Goal: Answer question/provide support

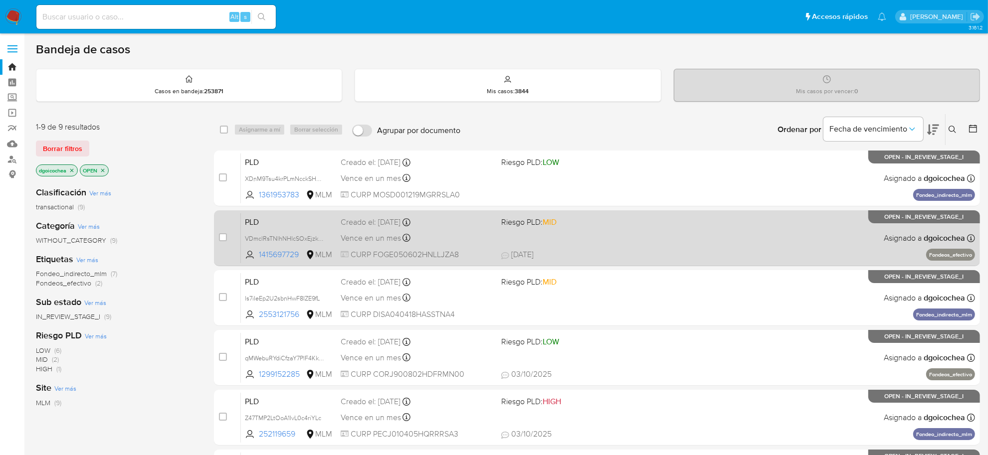
click at [262, 223] on span "PLD" at bounding box center [289, 221] width 88 height 13
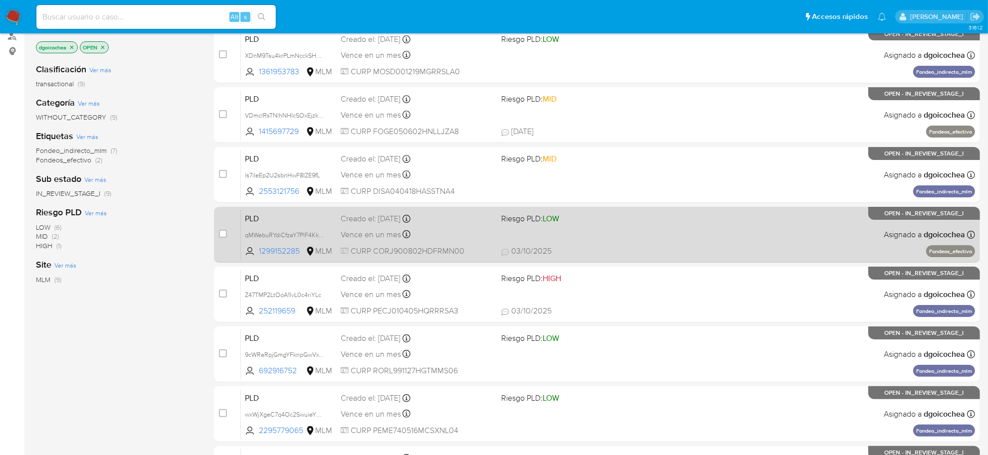
scroll to position [125, 0]
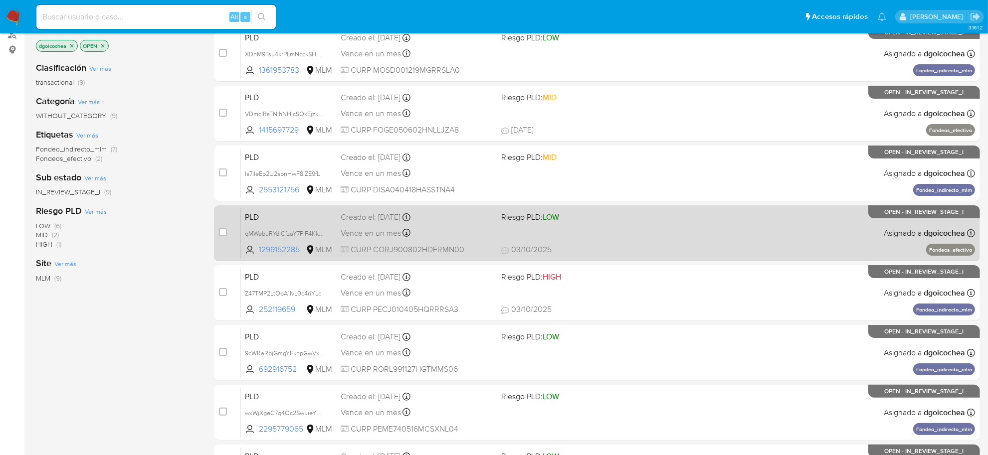
click at [260, 217] on span "PLD" at bounding box center [289, 216] width 88 height 13
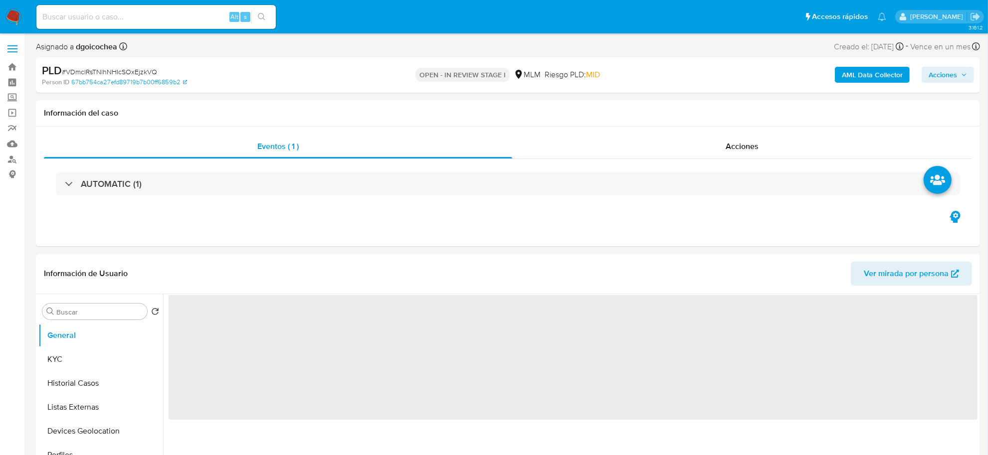
select select "10"
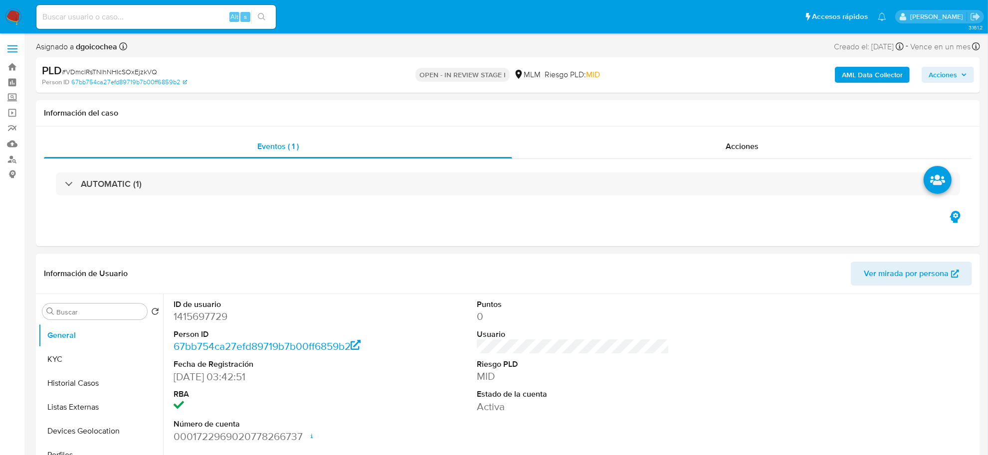
click at [195, 315] on dd "1415697729" at bounding box center [270, 317] width 193 height 14
copy dd "1415697729"
click at [684, 358] on div "ID de usuario 1415697729 Person ID 67bb754ca27efd89719b7b00ff6859b2 Fecha de Re…" at bounding box center [573, 371] width 809 height 155
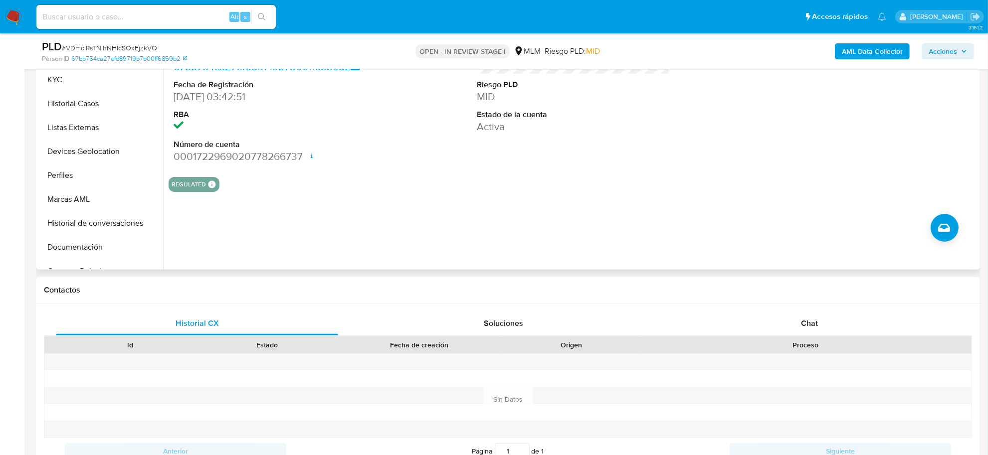
scroll to position [312, 0]
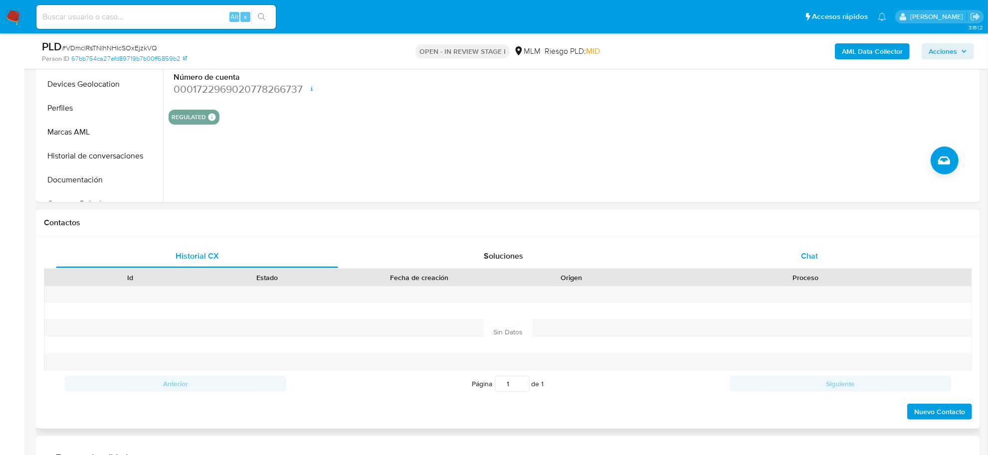
click at [812, 250] on span "Chat" at bounding box center [809, 255] width 17 height 11
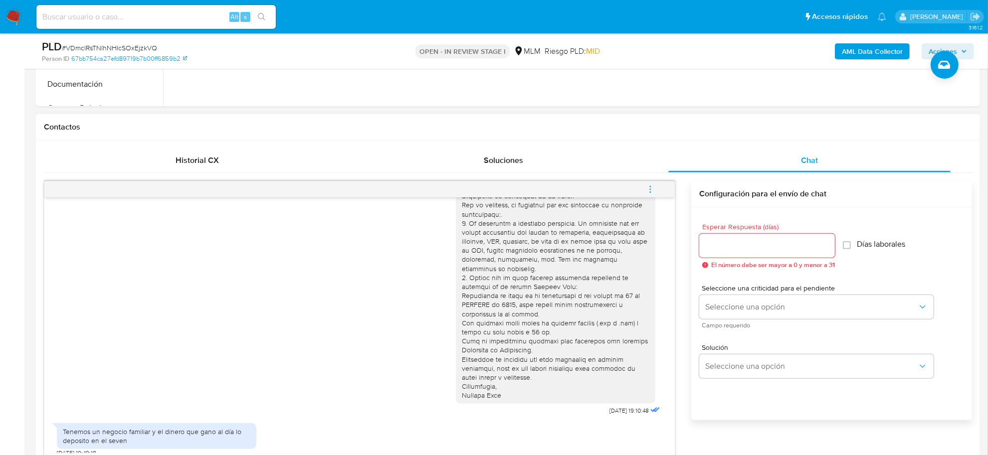
scroll to position [499, 0]
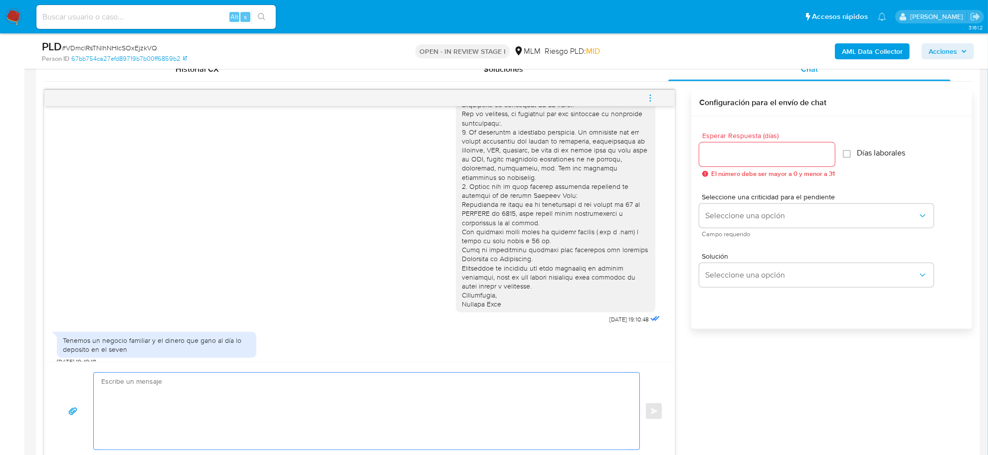
click at [297, 400] on textarea at bounding box center [364, 411] width 526 height 77
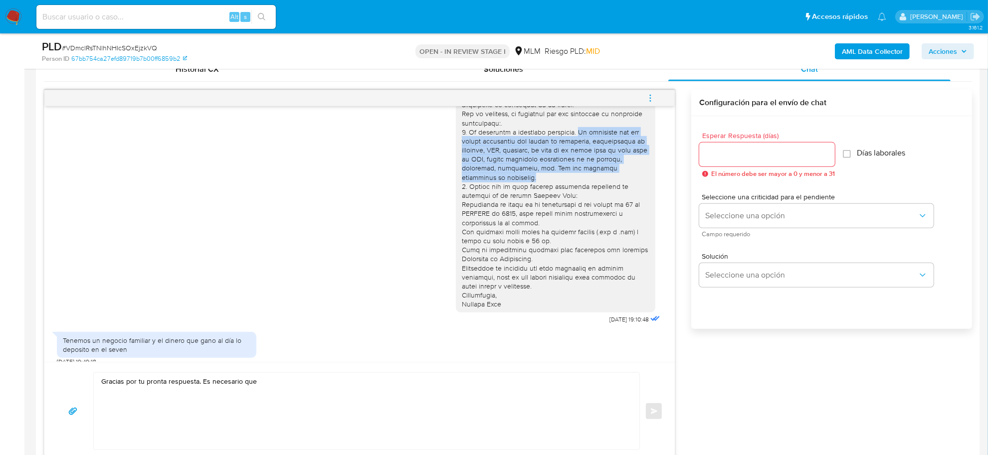
drag, startPoint x: 567, startPoint y: 133, endPoint x: 633, endPoint y: 166, distance: 73.4
click at [633, 166] on div at bounding box center [556, 191] width 188 height 236
copy div "Es necesario que nos envíes documentos que avalen tu actividad, comprobantes de…"
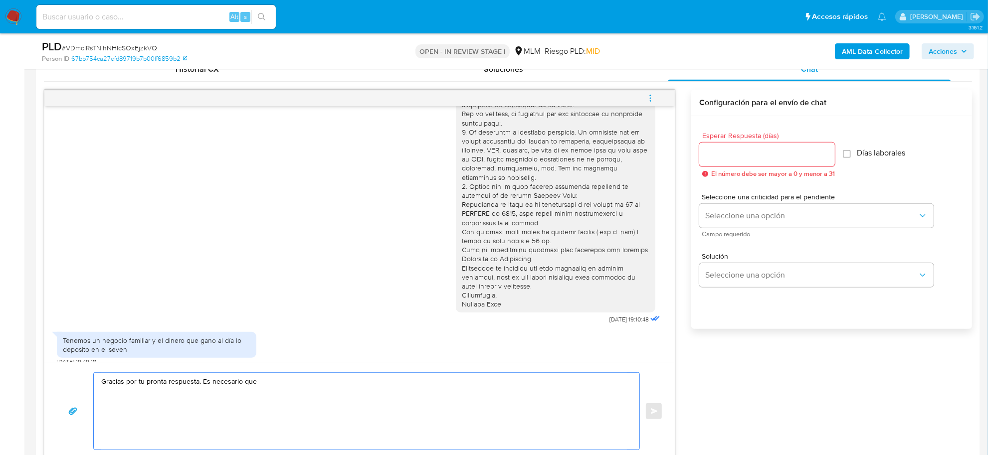
drag, startPoint x: 262, startPoint y: 383, endPoint x: 201, endPoint y: 384, distance: 61.4
click at [201, 384] on textarea "Gracias por tu pronta respuesta. Es necesario que" at bounding box center [364, 411] width 526 height 77
paste textarea "nos envíes documentos que avalen tu actividad, comprobantes de ingresos, RFC, f…"
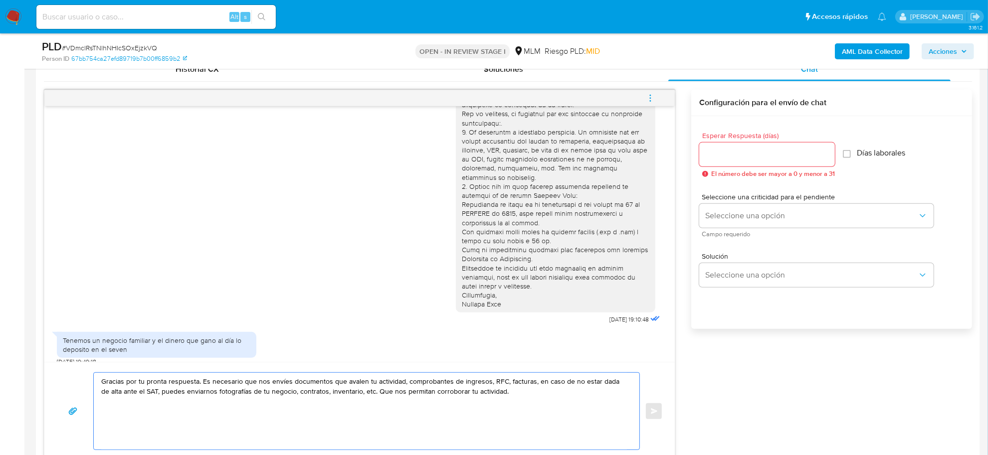
click at [201, 383] on textarea "Gracias por tu pronta respuesta. Es necesario que nos envíes documentos que ava…" at bounding box center [364, 411] width 526 height 77
click at [611, 390] on textarea "Gracias por tu pronta respuesta. ¿A qué giro corresponde tu negocio? Es necesar…" at bounding box center [364, 411] width 526 height 77
click at [310, 386] on textarea "Gracias por tu pronta respuesta. ¿A qué giro corresponde tu negocio? Es necesar…" at bounding box center [364, 411] width 526 height 77
click at [206, 425] on textarea "Gracias por tu pronta respuesta. ¿A qué giro corresponde tu negocio y cuál es e…" at bounding box center [364, 411] width 526 height 77
click at [340, 407] on textarea "Gracias por tu pronta respuesta. ¿A qué giro corresponde tu negocio y cuál es e…" at bounding box center [364, 411] width 526 height 77
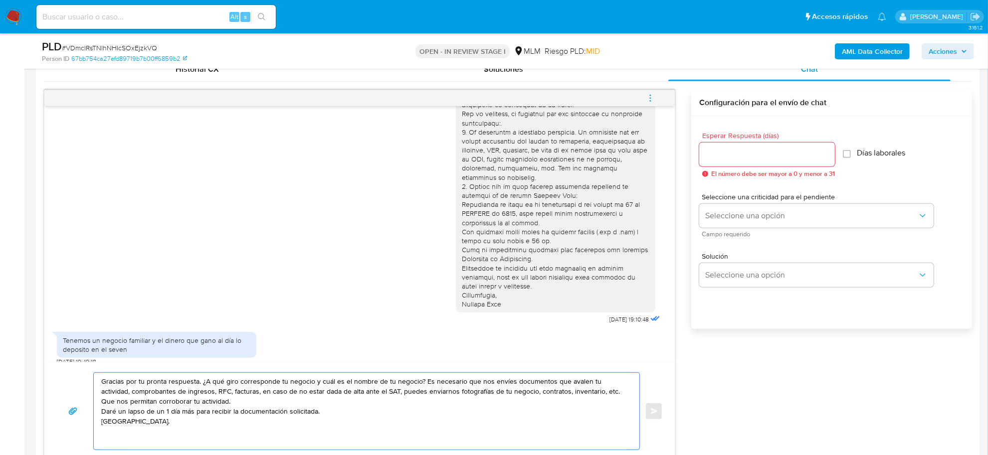
click at [333, 416] on textarea "Gracias por tu pronta respuesta. ¿A qué giro corresponde tu negocio y cuál es e…" at bounding box center [364, 411] width 526 height 77
type textarea "Gracias por tu pronta respuesta. ¿A qué giro corresponde tu negocio y cuál es e…"
click at [739, 163] on div at bounding box center [767, 155] width 136 height 24
click at [745, 151] on input "Esperar Respuesta (días)" at bounding box center [767, 154] width 136 height 13
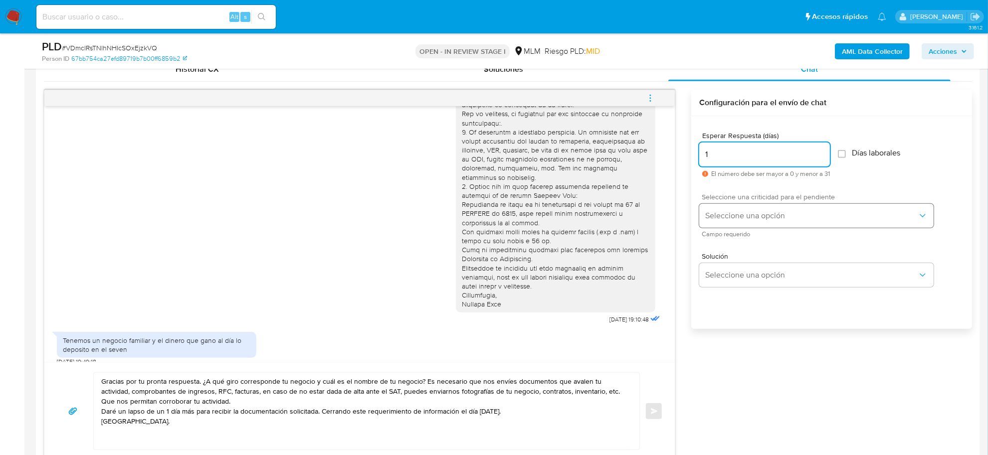
type input "1"
click at [749, 220] on span "Seleccione una opción" at bounding box center [811, 216] width 213 height 10
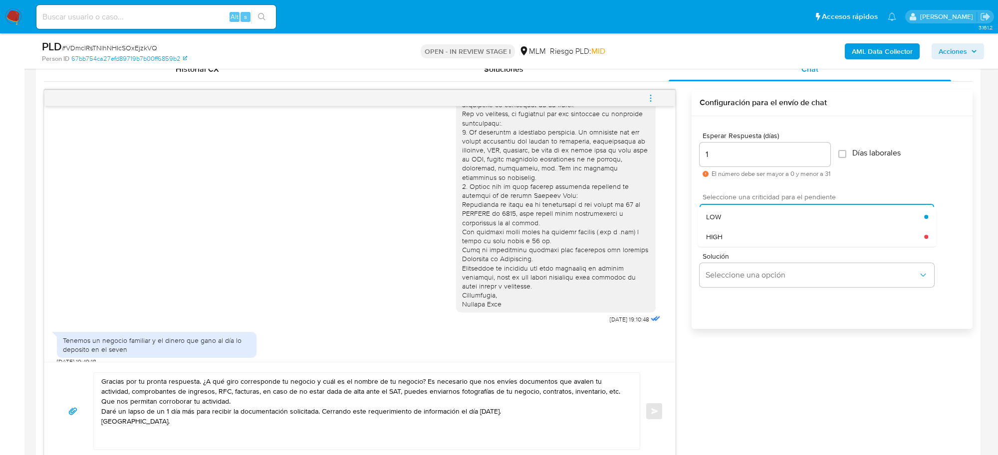
click at [744, 238] on div "HIGH" at bounding box center [815, 237] width 219 height 20
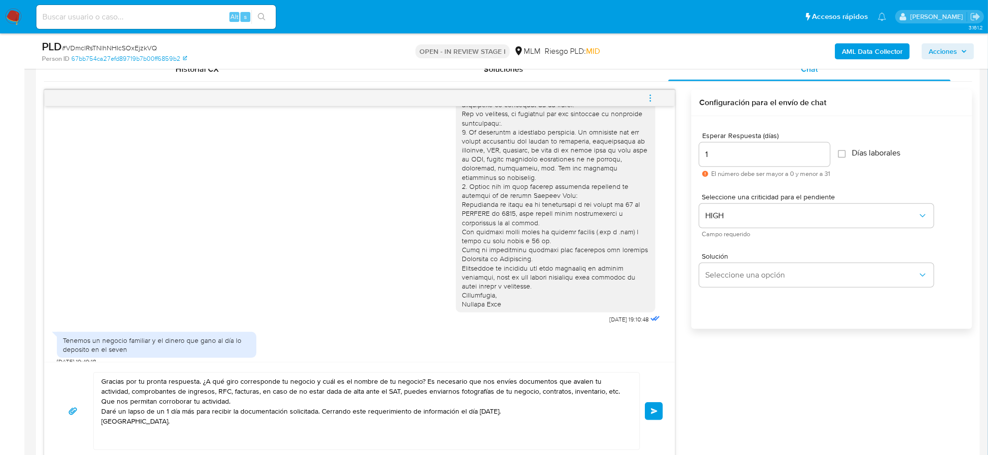
click at [654, 409] on span "Enviar" at bounding box center [654, 412] width 7 height 6
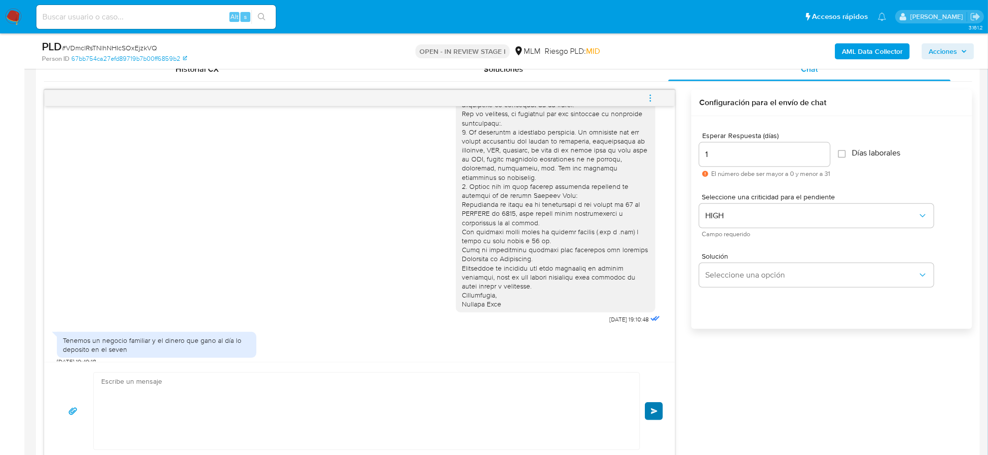
scroll to position [178, 0]
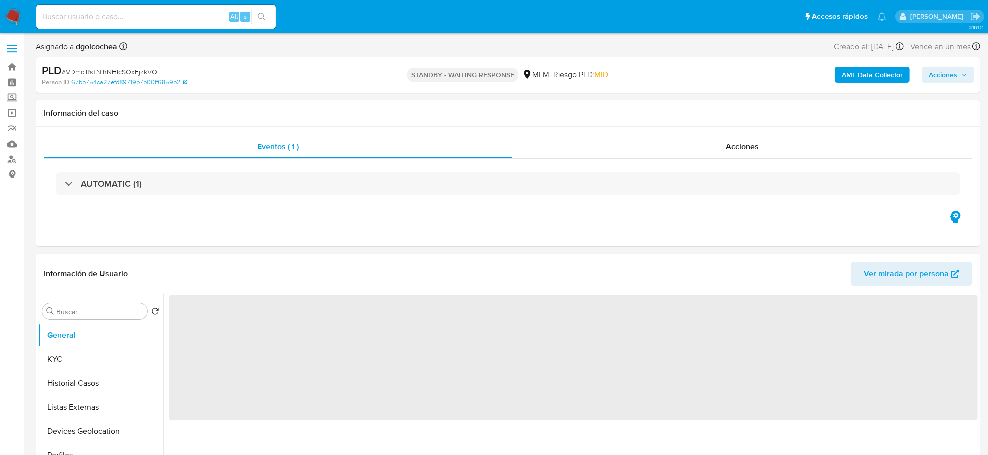
select select "10"
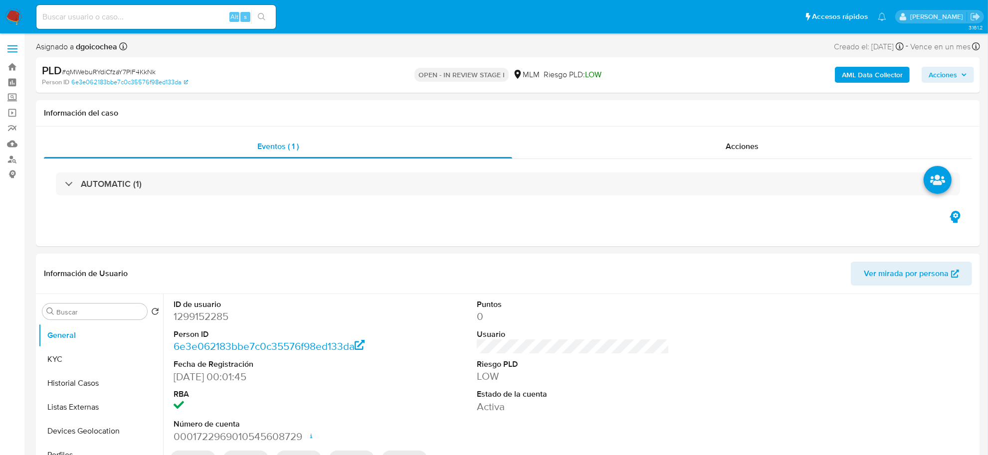
select select "10"
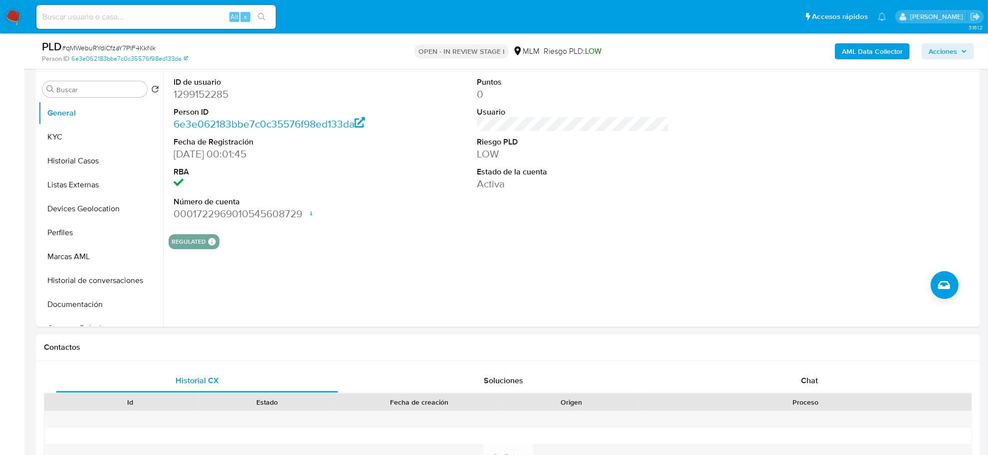
scroll to position [312, 0]
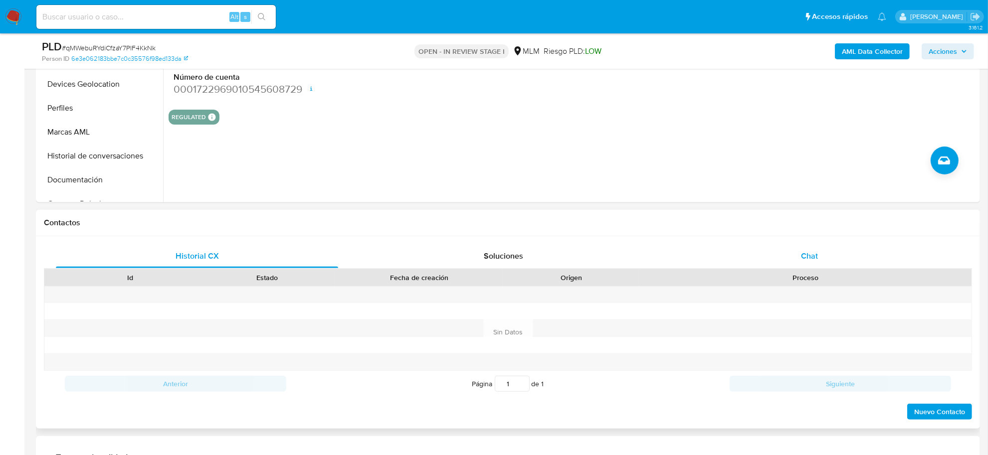
click at [813, 249] on div "Chat" at bounding box center [809, 256] width 282 height 24
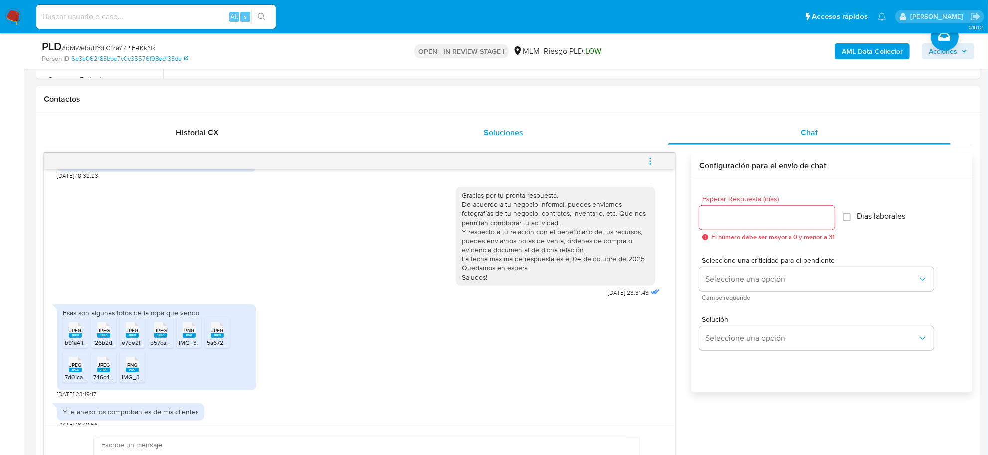
scroll to position [437, 0]
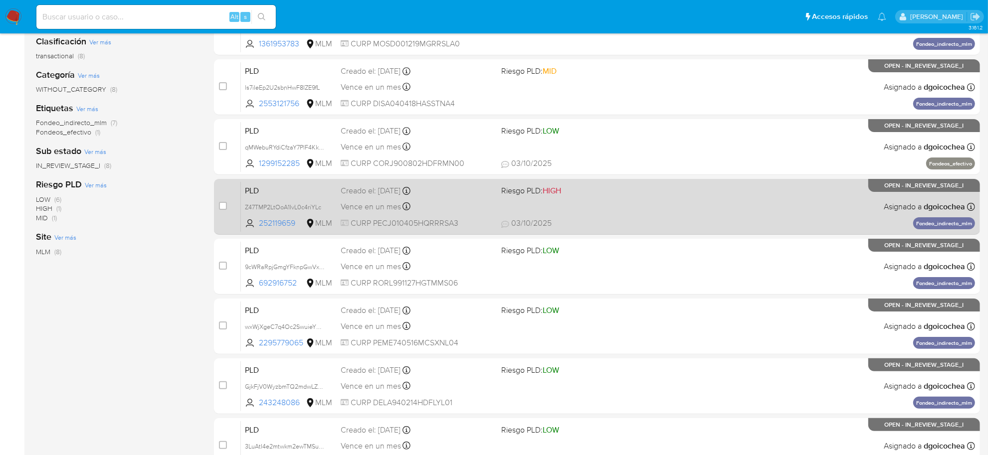
scroll to position [123, 0]
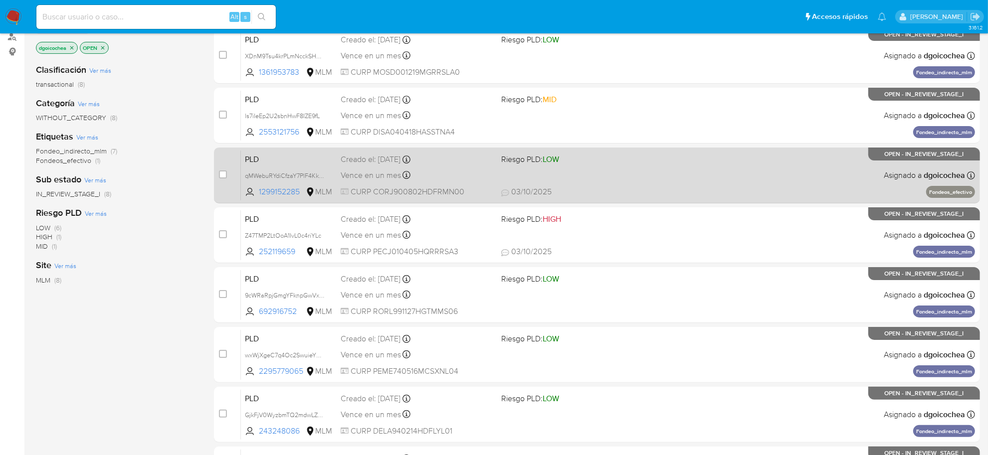
click at [260, 154] on span "PLD" at bounding box center [289, 158] width 88 height 13
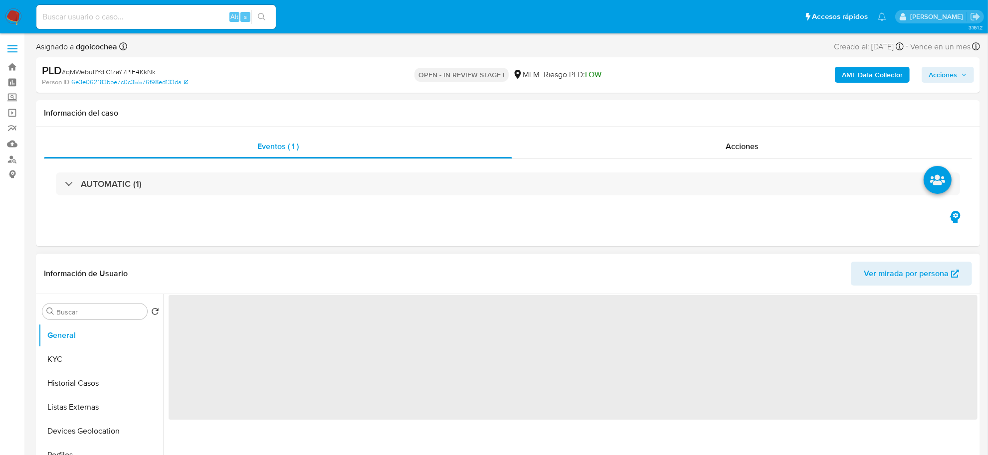
select select "10"
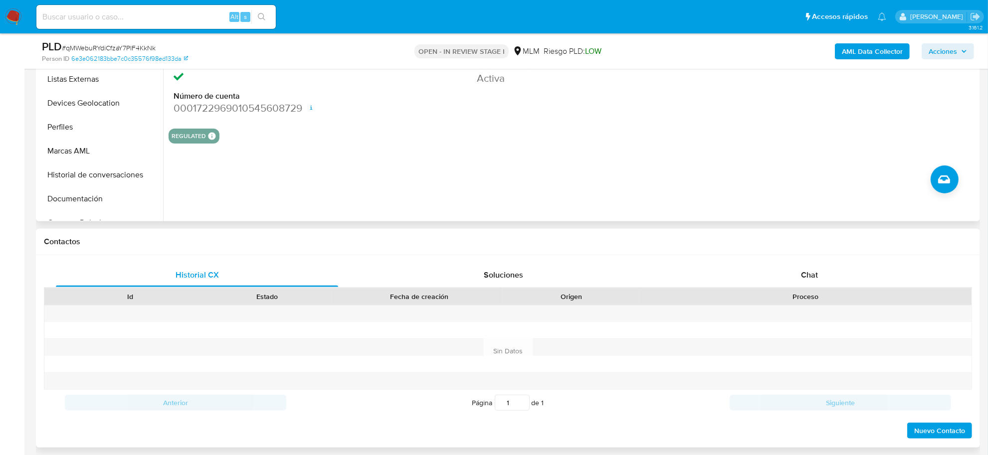
scroll to position [374, 0]
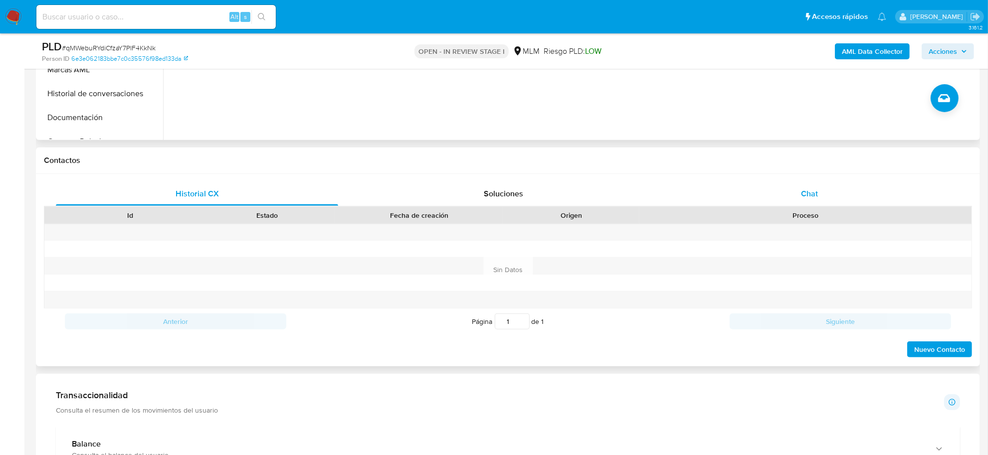
click at [807, 190] on span "Chat" at bounding box center [809, 193] width 17 height 11
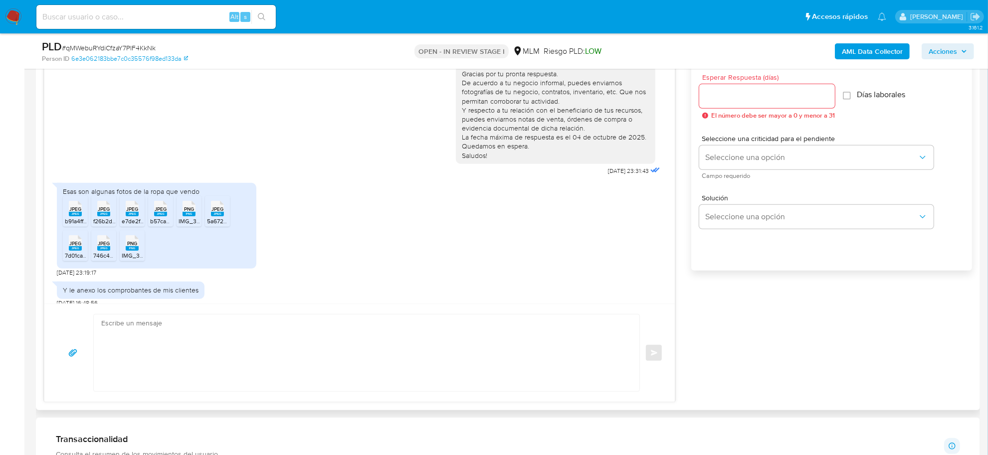
scroll to position [561, 0]
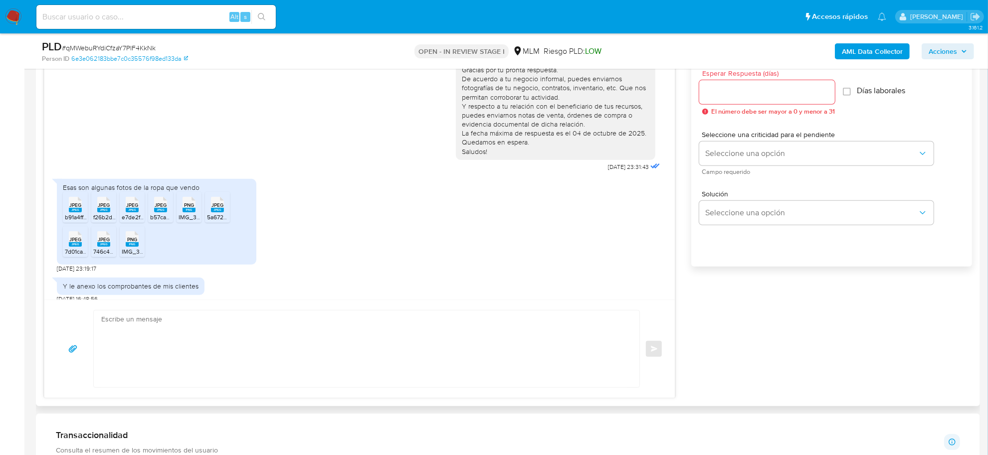
click at [75, 208] on rect at bounding box center [75, 210] width 13 height 4
drag, startPoint x: 98, startPoint y: 197, endPoint x: 136, endPoint y: 200, distance: 37.5
click at [98, 202] on span "JPEG" at bounding box center [104, 205] width 12 height 6
click at [135, 208] on rect at bounding box center [132, 210] width 13 height 4
click at [156, 208] on rect at bounding box center [160, 210] width 13 height 4
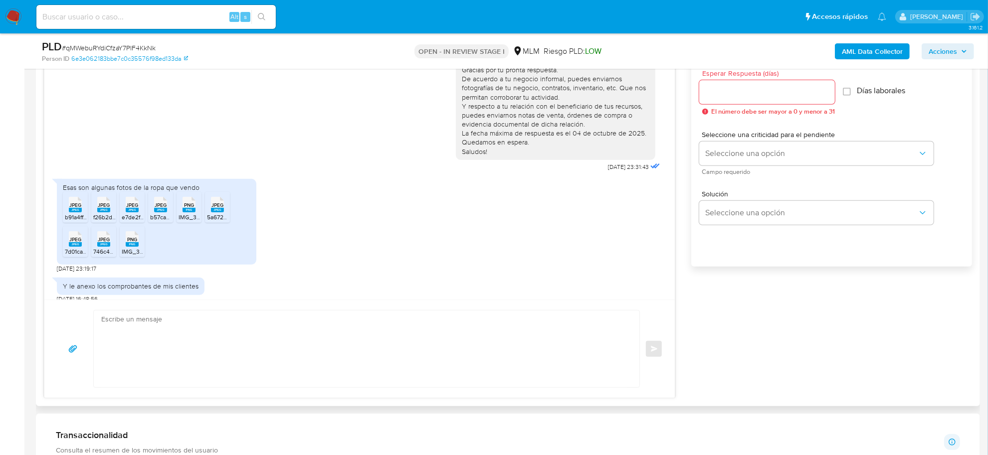
click at [186, 202] on span "PNG" at bounding box center [189, 205] width 10 height 6
click at [212, 202] on span "JPEG" at bounding box center [218, 205] width 12 height 6
click at [76, 236] on span "JPEG" at bounding box center [75, 239] width 12 height 6
click at [93, 233] on div "JPEG JPEG" at bounding box center [103, 237] width 21 height 19
click at [133, 236] on span "PNG" at bounding box center [132, 239] width 10 height 6
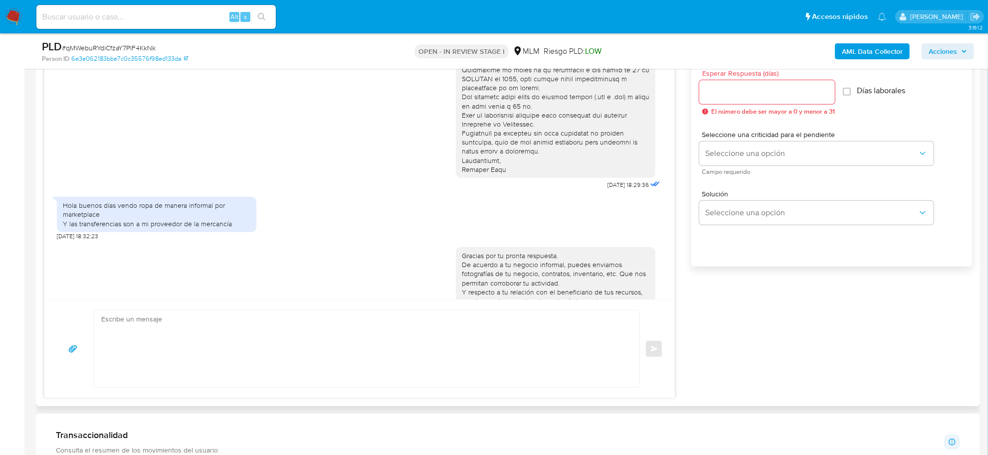
scroll to position [23, 0]
